Goal: Browse casually: Explore the website without a specific task or goal

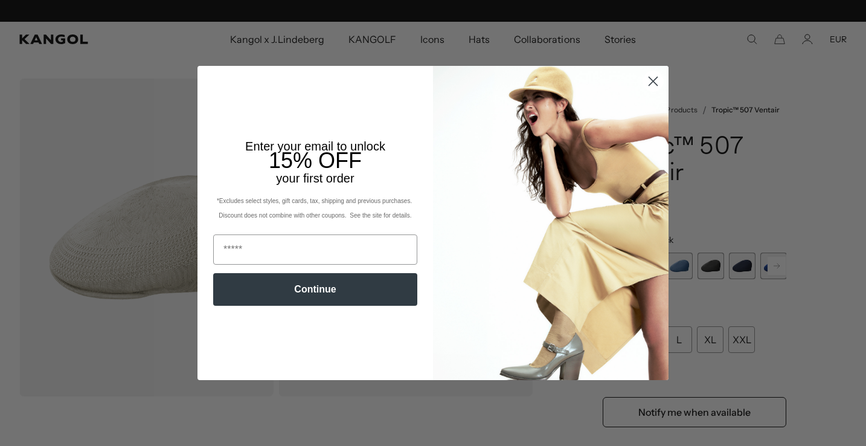
scroll to position [0, 249]
